Goal: Information Seeking & Learning: Learn about a topic

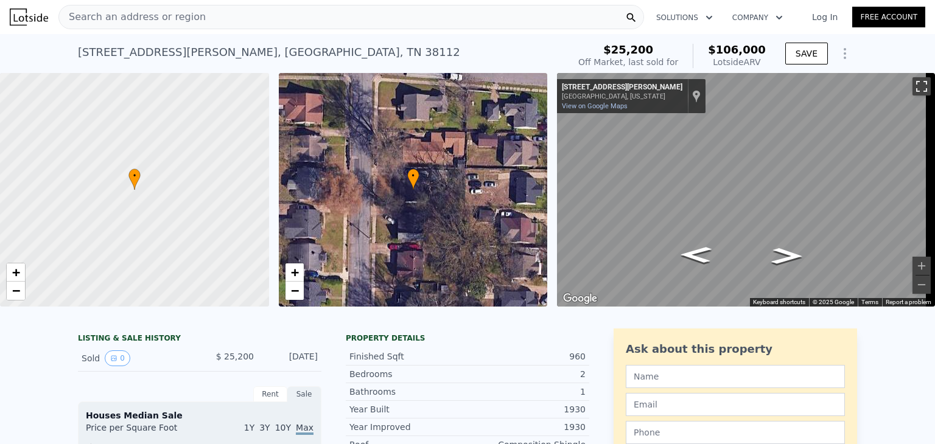
click at [913, 91] on button "Toggle fullscreen view" at bounding box center [922, 86] width 18 height 18
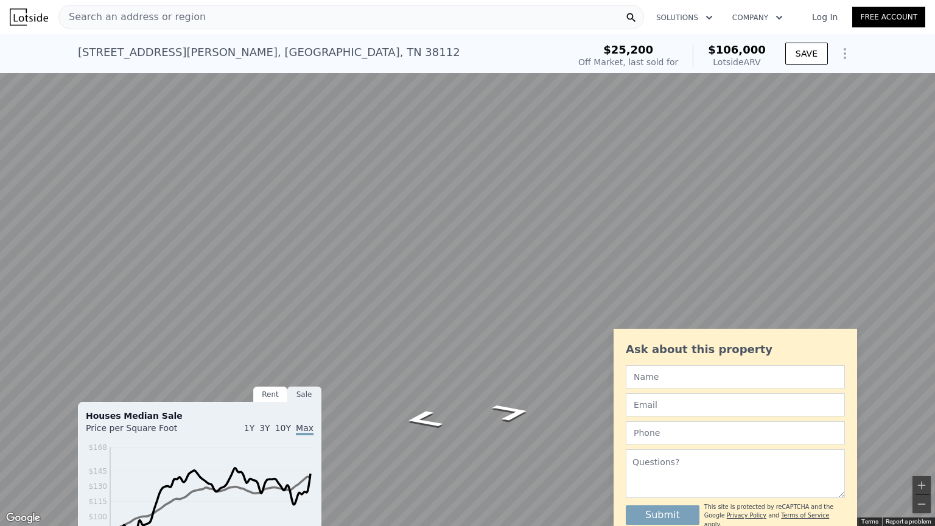
click at [920, 12] on button "Toggle fullscreen view" at bounding box center [922, 13] width 18 height 18
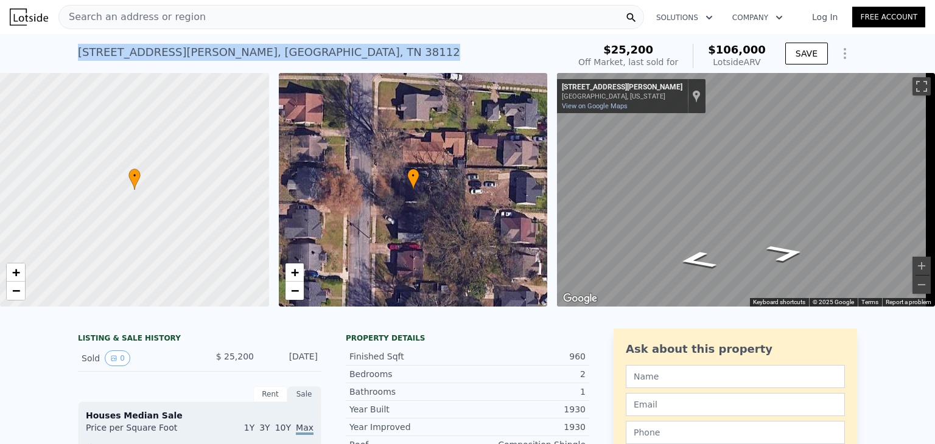
drag, startPoint x: 271, startPoint y: 51, endPoint x: 74, endPoint y: 60, distance: 196.8
click at [78, 60] on div "[STREET_ADDRESS][PERSON_NAME] Sold [DATE] for $25,200 (~ARV $106k )" at bounding box center [321, 56] width 486 height 34
copy div "[STREET_ADDRESS][PERSON_NAME]"
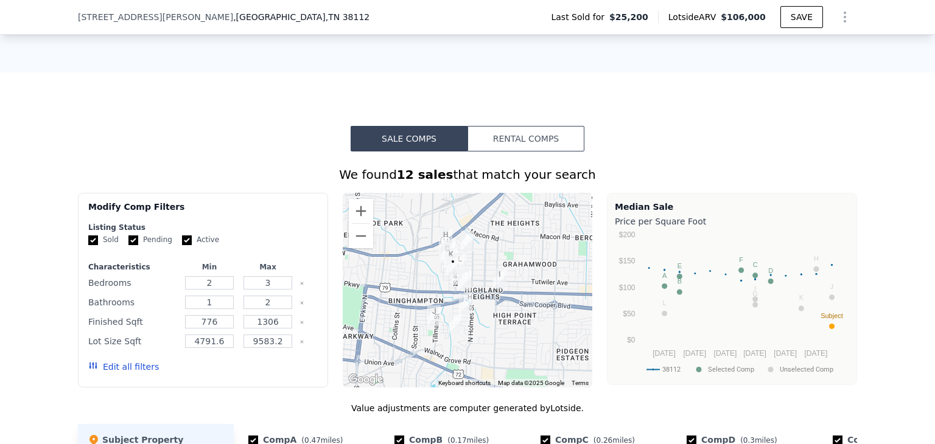
scroll to position [804, 0]
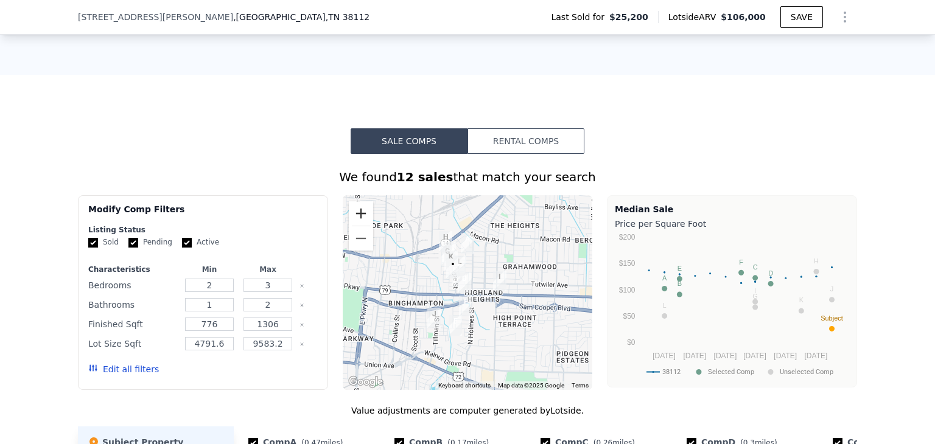
click at [354, 223] on button "Zoom in" at bounding box center [361, 214] width 24 height 24
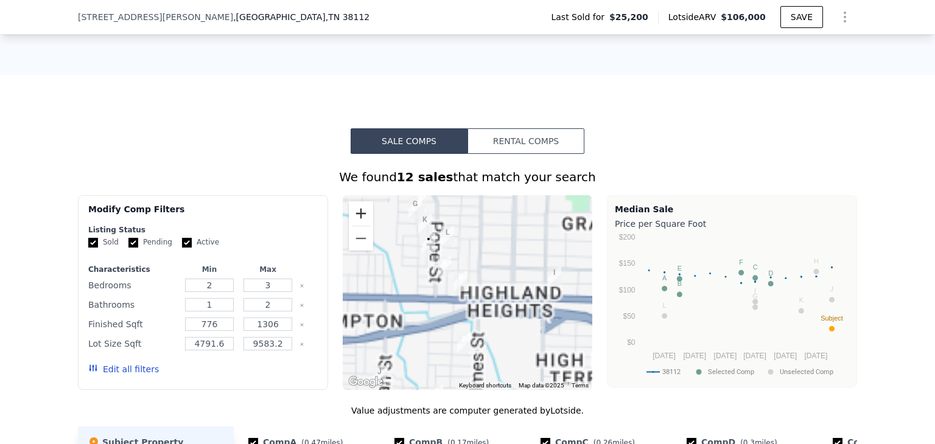
click at [354, 223] on button "Zoom in" at bounding box center [361, 214] width 24 height 24
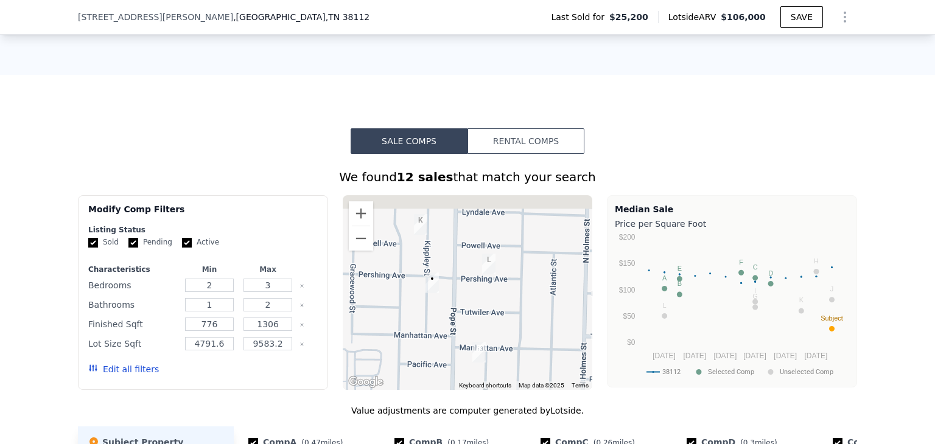
drag, startPoint x: 421, startPoint y: 256, endPoint x: 501, endPoint y: 384, distance: 151.2
click at [501, 384] on div at bounding box center [468, 292] width 250 height 195
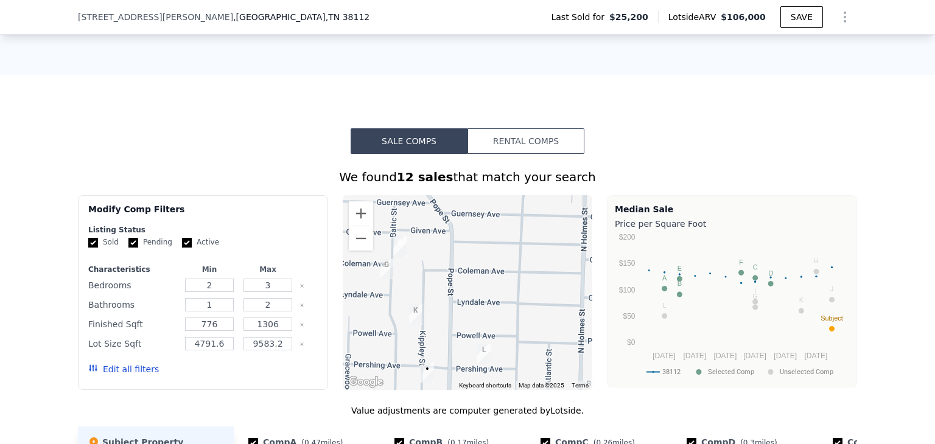
drag, startPoint x: 484, startPoint y: 298, endPoint x: 467, endPoint y: 431, distance: 134.4
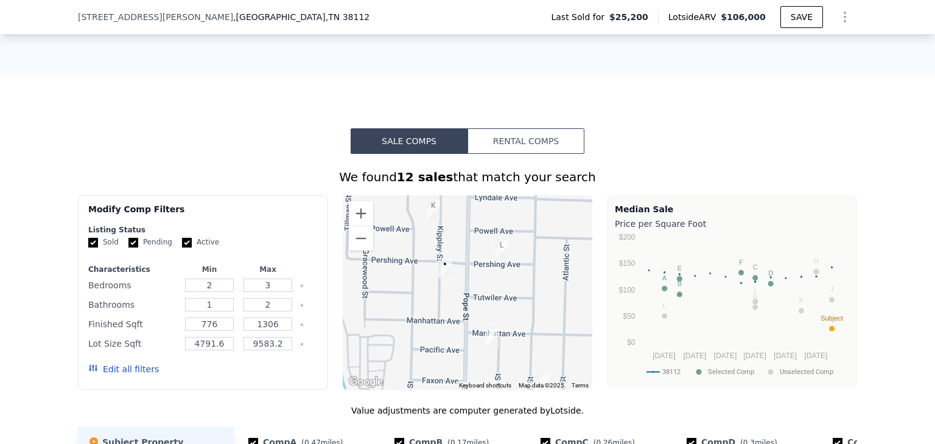
drag, startPoint x: 496, startPoint y: 308, endPoint x: 511, endPoint y: 204, distance: 105.3
click at [511, 204] on div at bounding box center [468, 292] width 250 height 195
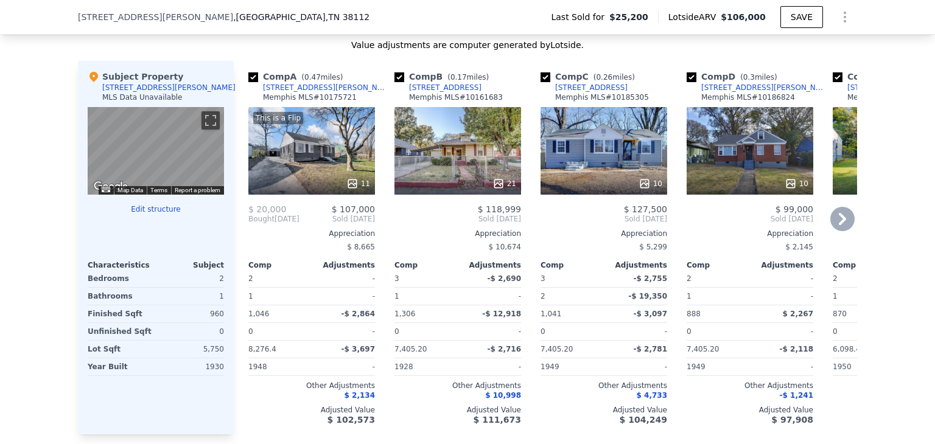
scroll to position [1169, 0]
click at [307, 161] on div "This is a Flip 11" at bounding box center [311, 152] width 127 height 88
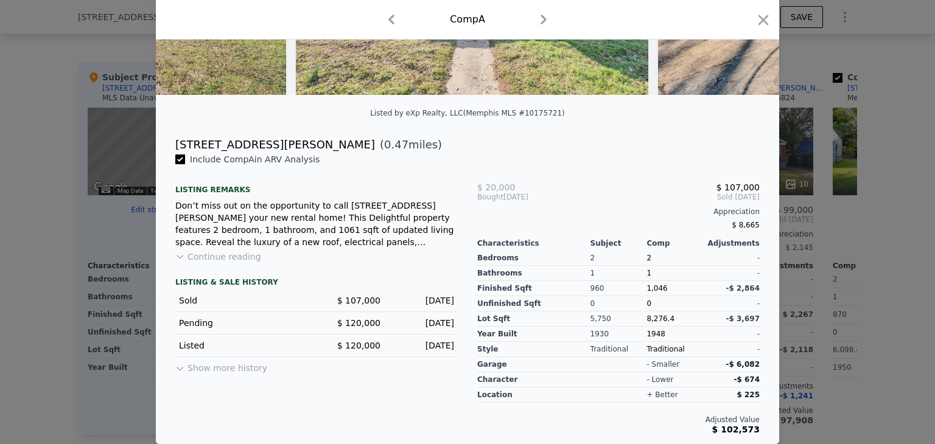
scroll to position [126, 0]
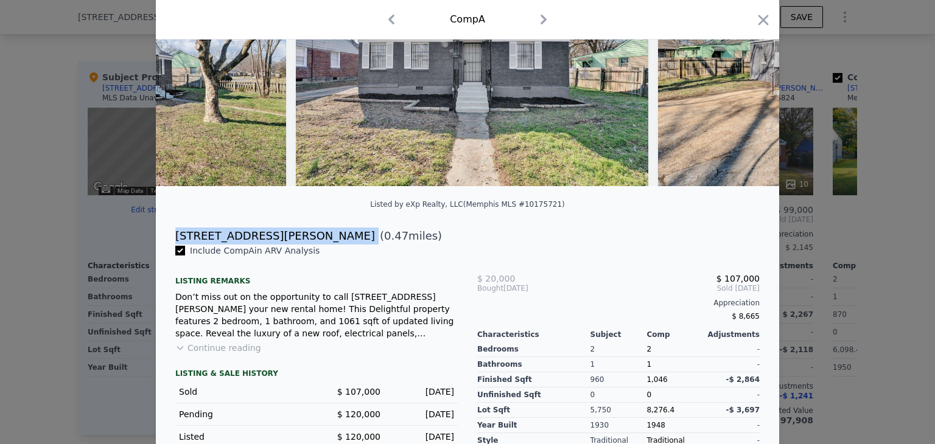
drag, startPoint x: 266, startPoint y: 244, endPoint x: 166, endPoint y: 239, distance: 100.0
click at [166, 239] on div "[STREET_ADDRESS][PERSON_NAME] ( 0.47 miles)" at bounding box center [468, 236] width 604 height 17
copy div "[STREET_ADDRESS][PERSON_NAME]"
click at [756, 20] on icon "button" at bounding box center [763, 20] width 17 height 17
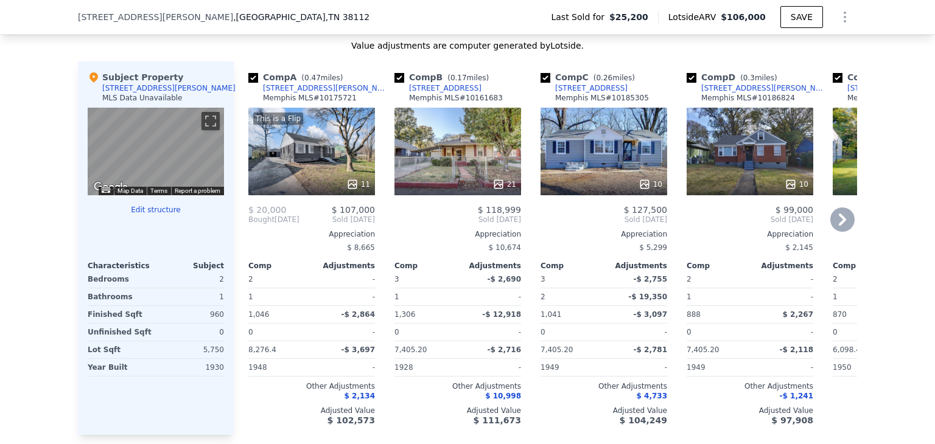
click at [839, 226] on icon at bounding box center [842, 220] width 7 height 12
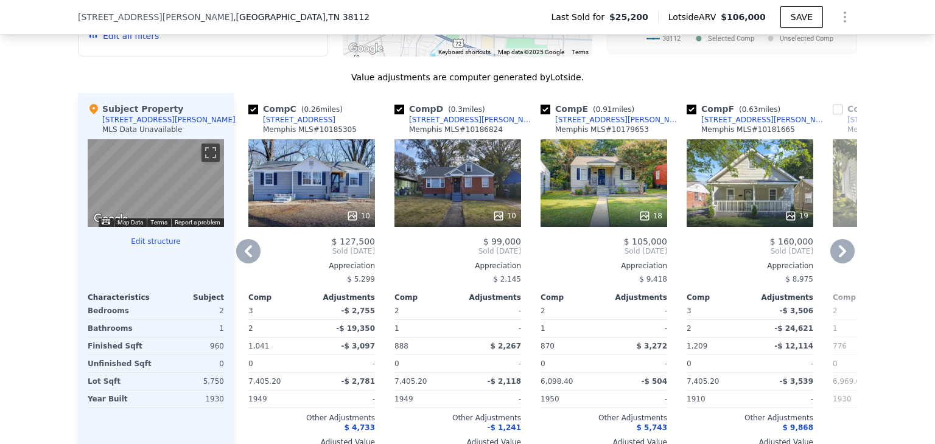
scroll to position [1137, 0]
click at [840, 258] on icon at bounding box center [842, 252] width 7 height 12
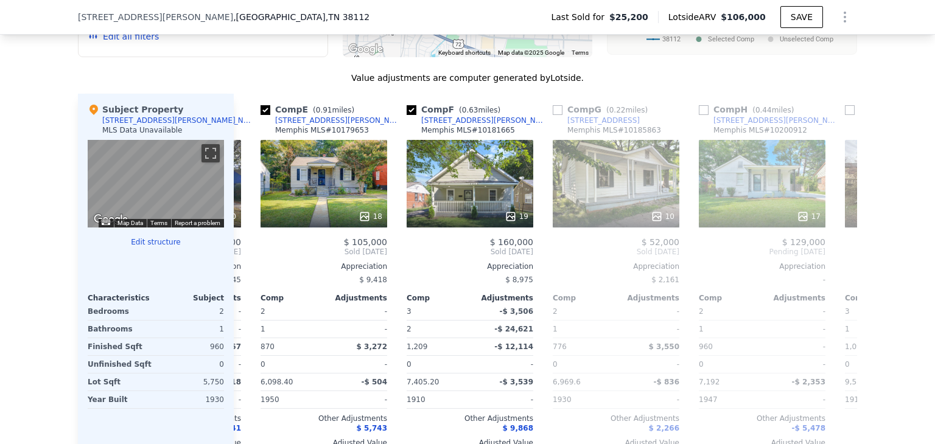
scroll to position [0, 584]
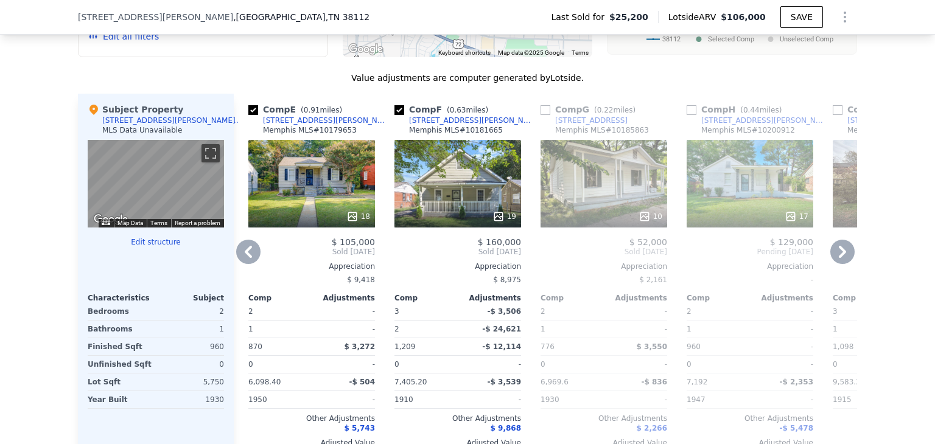
click at [840, 258] on icon at bounding box center [842, 252] width 7 height 12
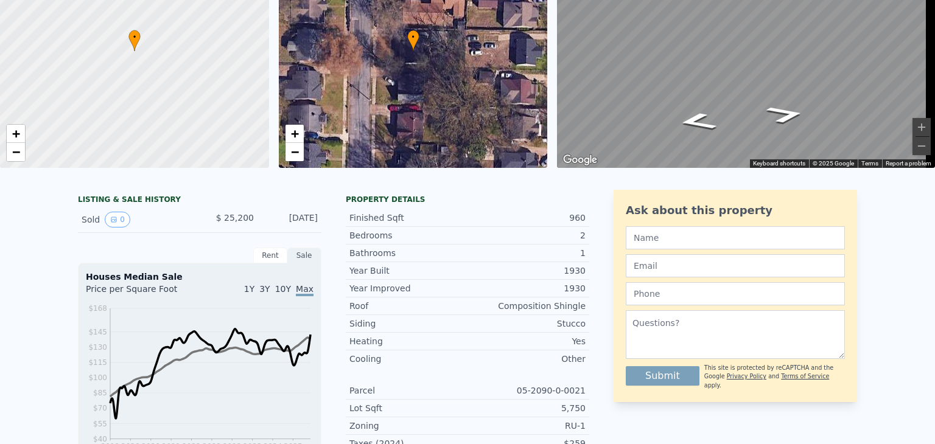
scroll to position [0, 0]
